Goal: Task Accomplishment & Management: Manage account settings

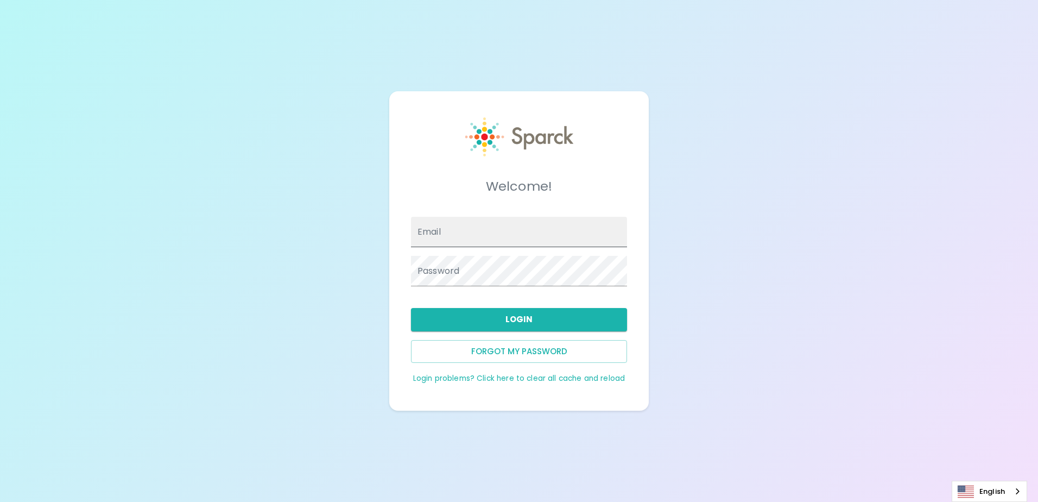
click at [468, 233] on input "Email" at bounding box center [519, 232] width 216 height 30
type input "[PERSON_NAME][EMAIL_ADDRESS][PERSON_NAME][DOMAIN_NAME]"
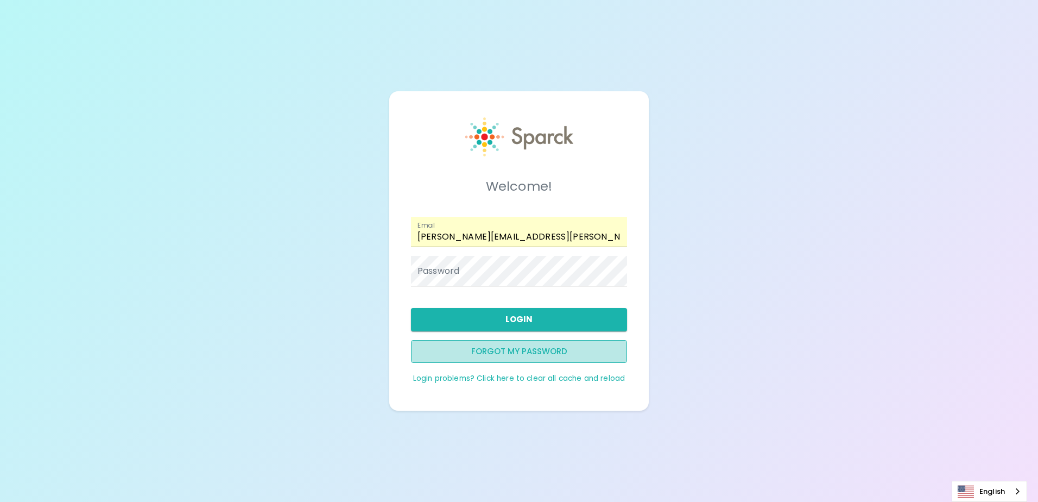
click at [507, 349] on button "Forgot my password" at bounding box center [519, 351] width 216 height 23
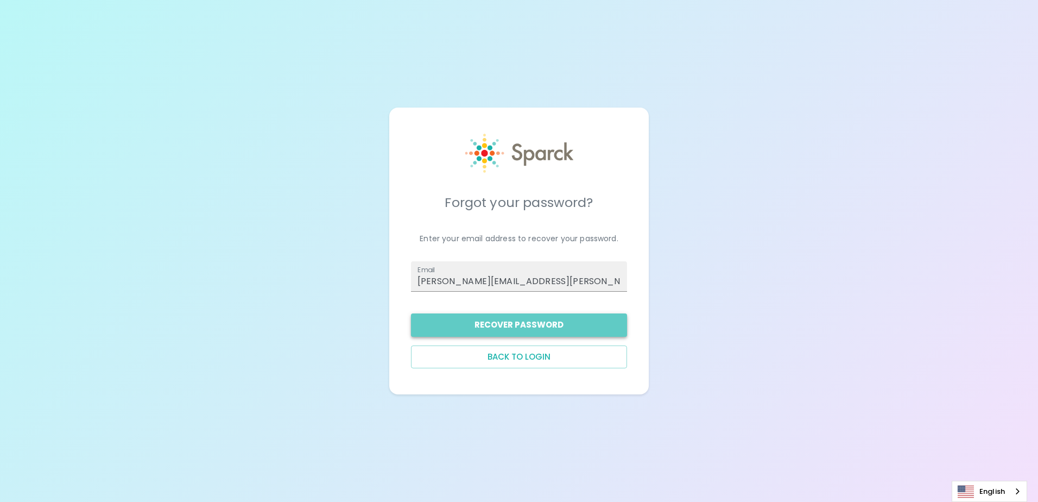
click at [507, 326] on button "Recover Password" at bounding box center [519, 324] width 216 height 23
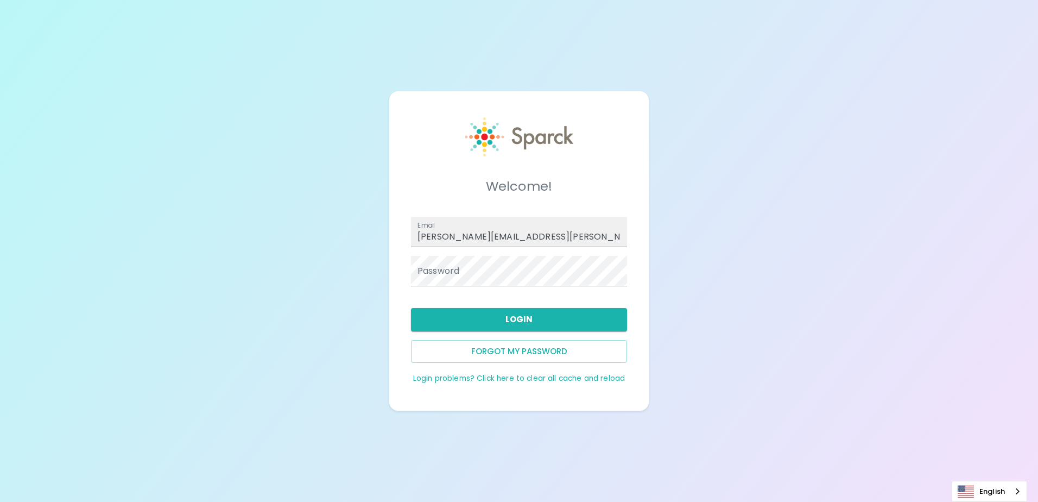
click at [1018, 490] on div "English" at bounding box center [989, 490] width 75 height 21
click at [1009, 490] on link "English" at bounding box center [989, 491] width 74 height 20
